Goal: Book appointment/travel/reservation

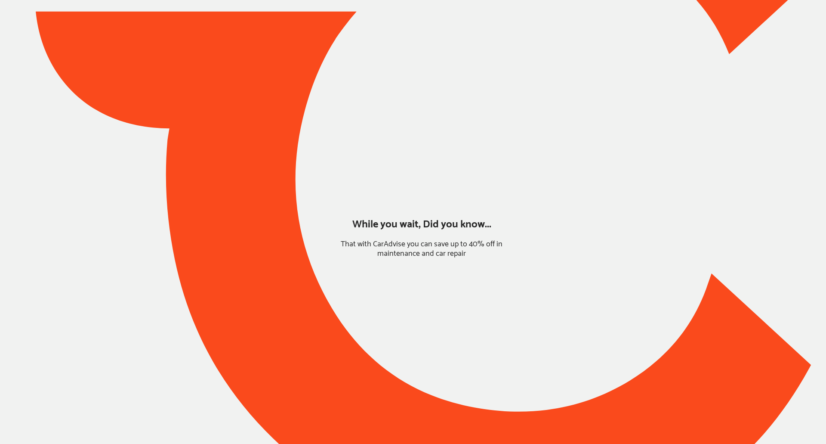
type input "*****"
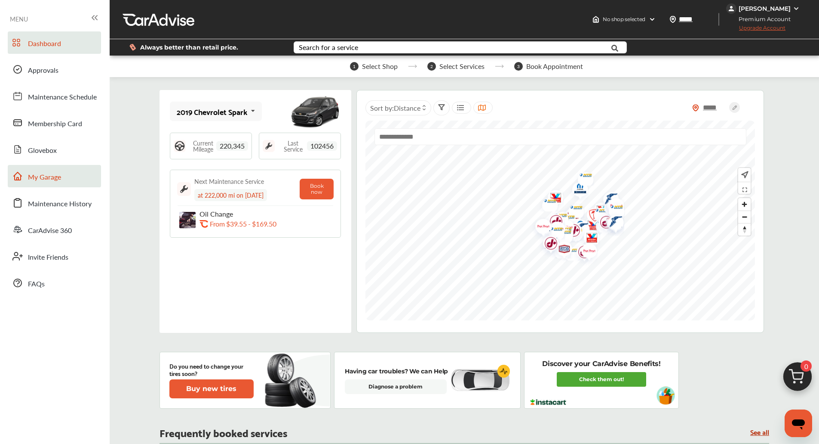
click at [51, 176] on span "My Garage" at bounding box center [44, 177] width 33 height 11
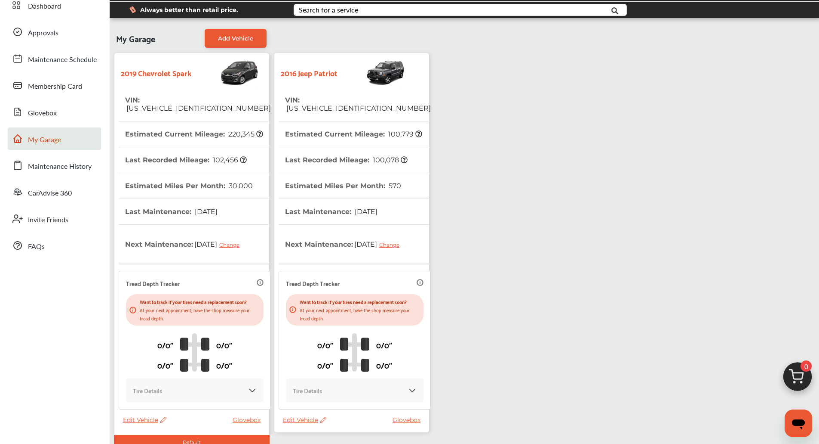
scroll to position [37, 0]
click at [351, 138] on th "Estimated Current Mileage : 100,779" at bounding box center [353, 134] width 137 height 25
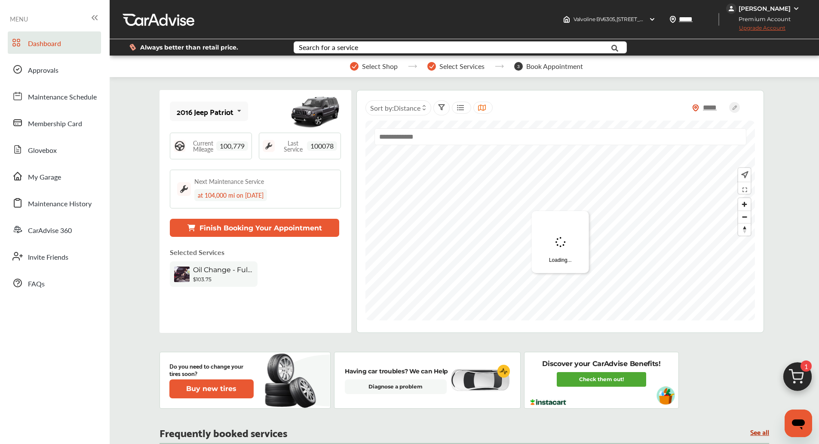
click at [784, 363] on img at bounding box center [797, 378] width 41 height 41
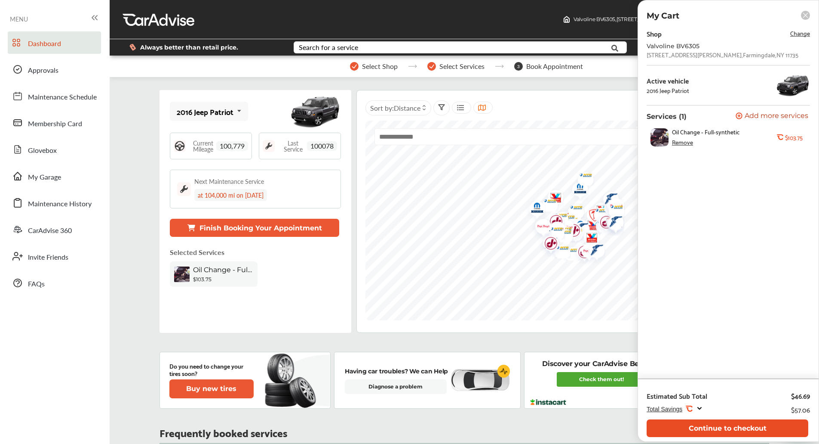
click at [740, 423] on button "Continue to checkout" at bounding box center [728, 428] width 162 height 18
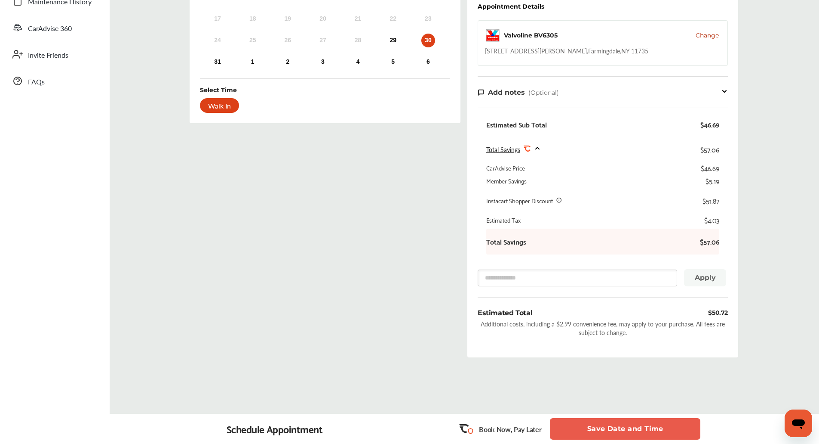
scroll to position [201, 0]
click at [394, 39] on div "29" at bounding box center [393, 41] width 14 height 14
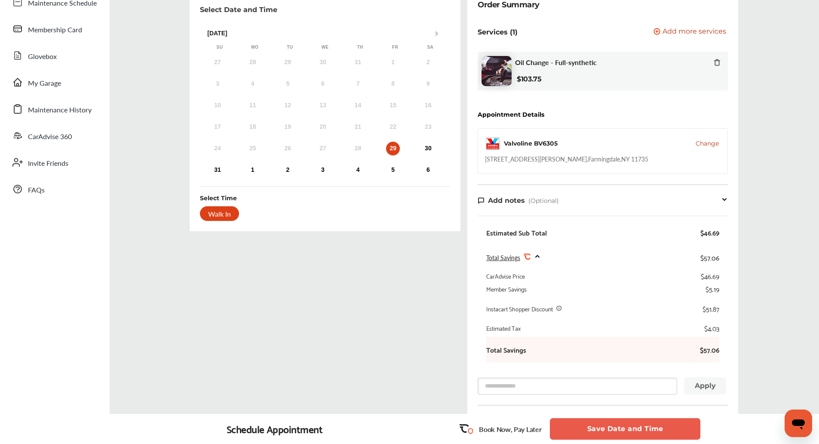
scroll to position [94, 0]
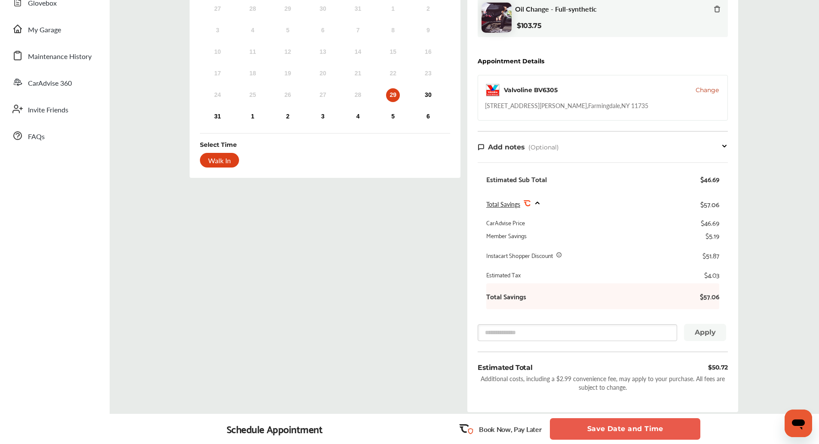
click at [551, 207] on div "Total Savings .st0{fill:#FA4A1C;} $57.06" at bounding box center [603, 204] width 233 height 20
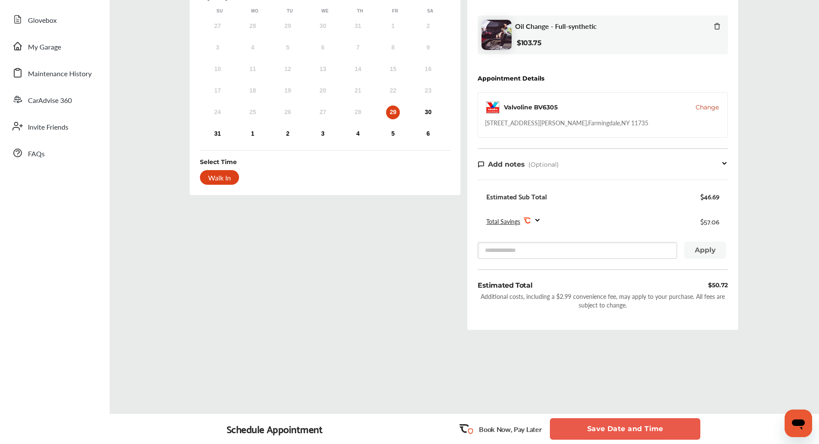
scroll to position [130, 0]
click at [626, 424] on button "Save Date and Time" at bounding box center [625, 429] width 151 height 22
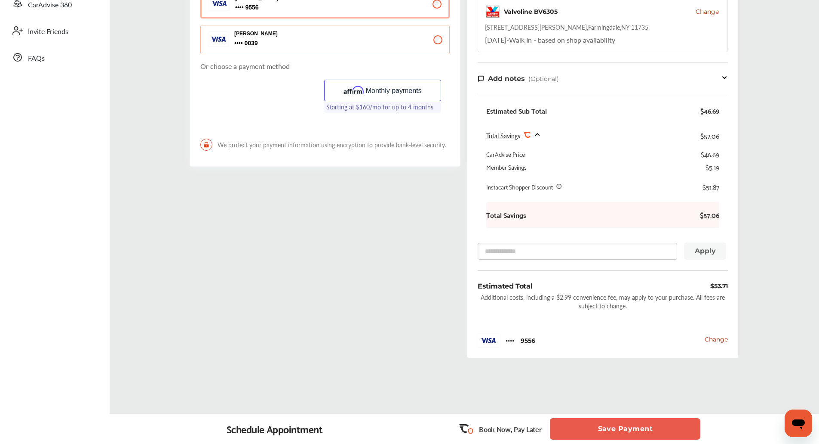
scroll to position [247, 0]
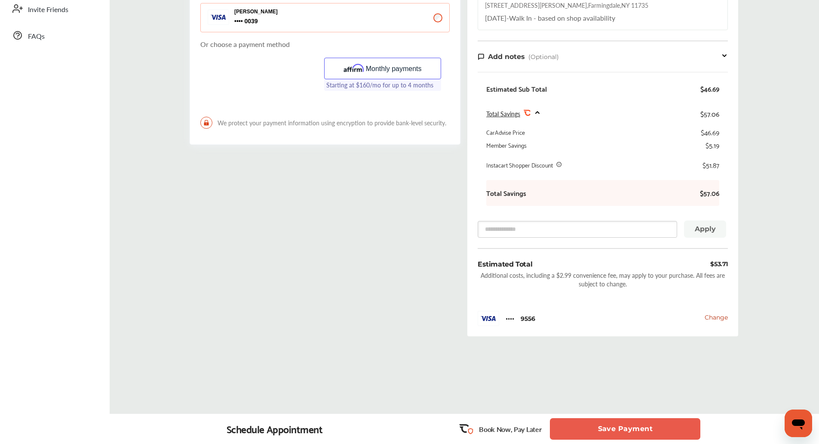
click at [642, 428] on button "Save Payment" at bounding box center [625, 429] width 151 height 22
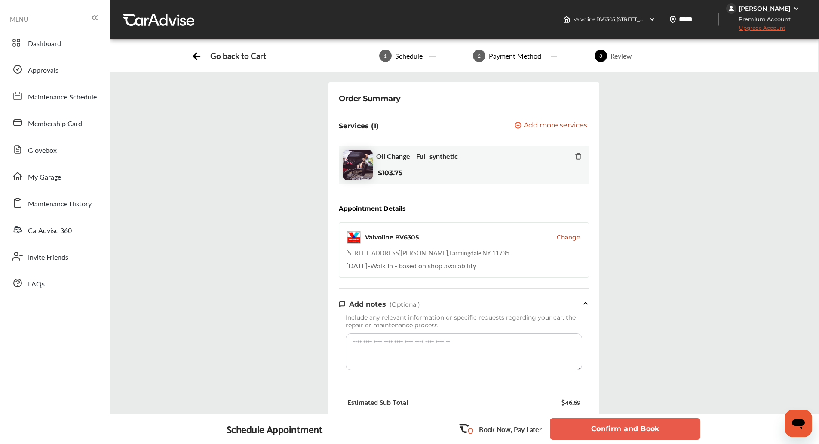
click at [642, 428] on button "Confirm and Book" at bounding box center [625, 429] width 151 height 22
